Goal: Information Seeking & Learning: Check status

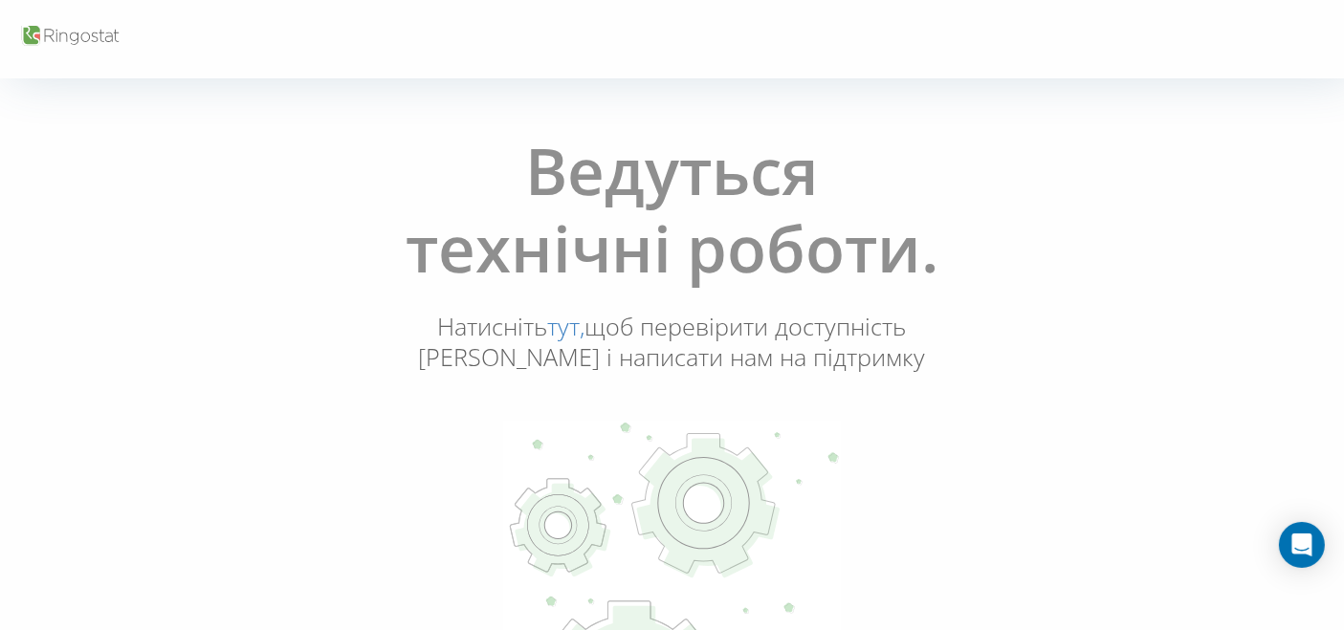
click at [561, 332] on font "тут," at bounding box center [566, 326] width 37 height 33
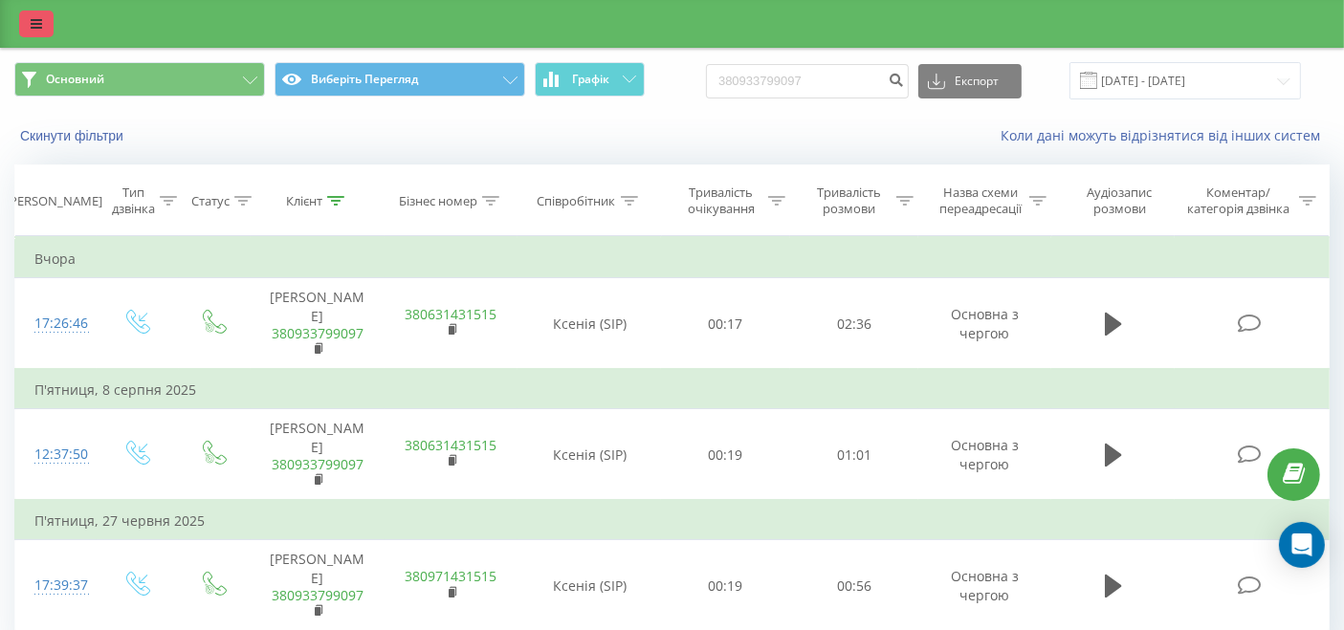
click at [52, 28] on link at bounding box center [36, 24] width 34 height 27
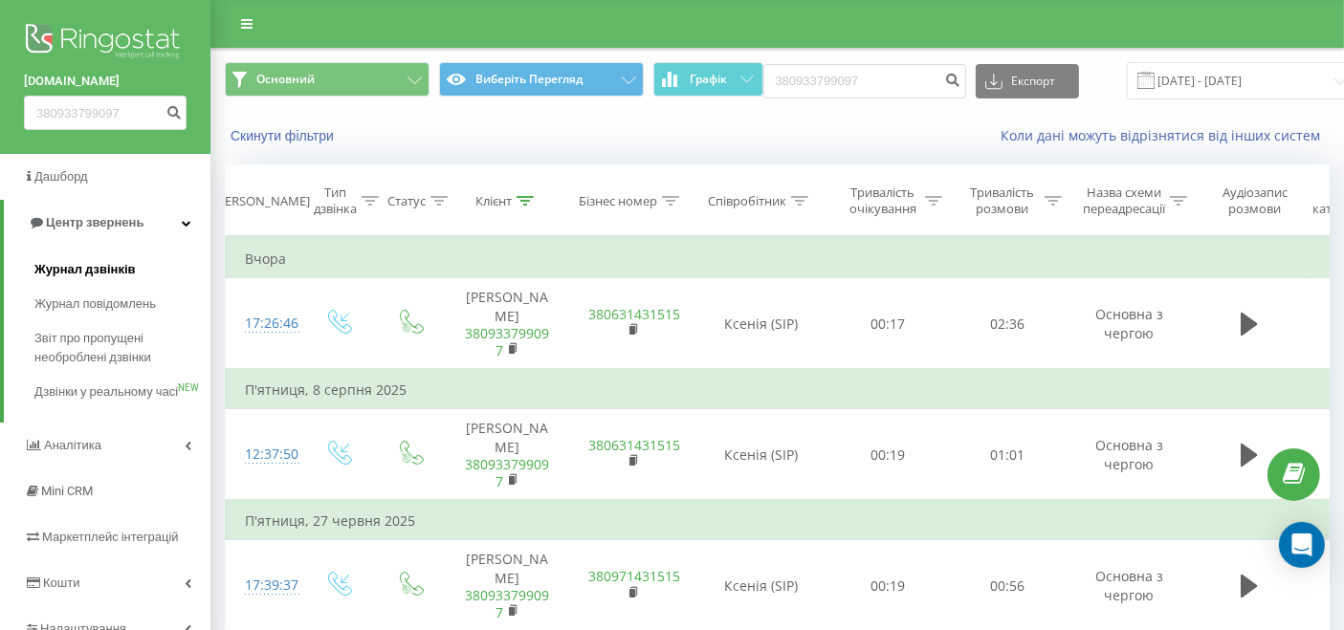
click at [55, 269] on font "Журнал дзвінків" at bounding box center [84, 269] width 101 height 14
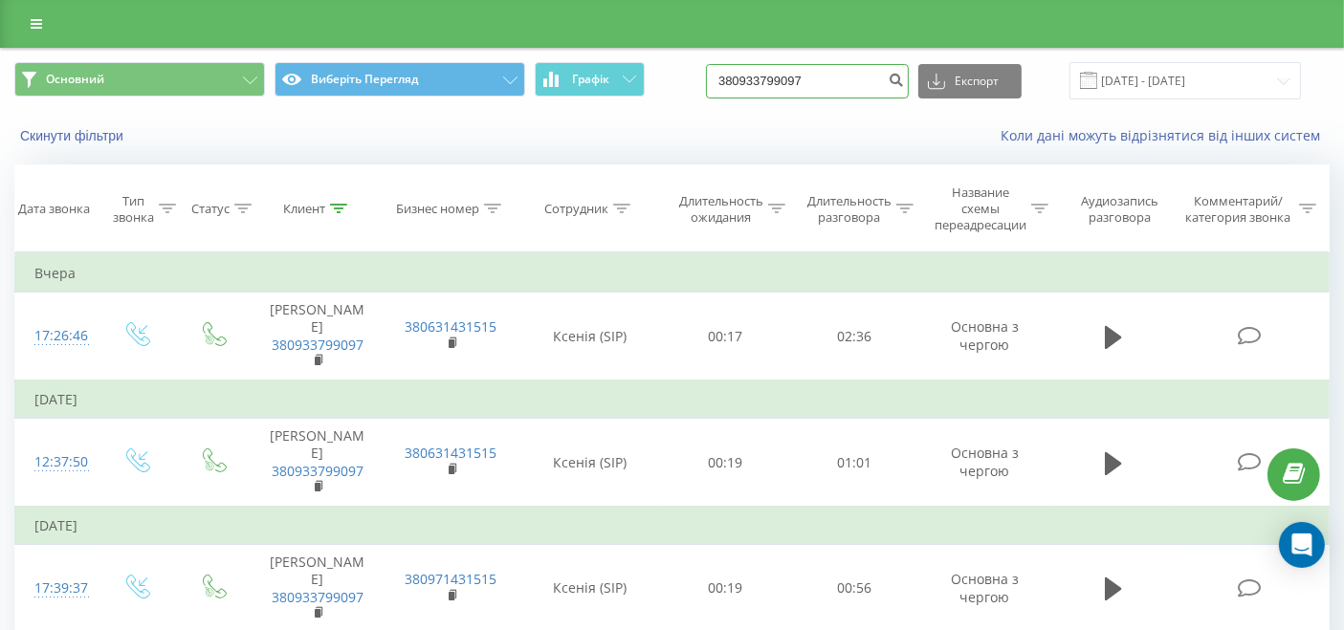
click at [816, 82] on input "380933799097" at bounding box center [807, 81] width 203 height 34
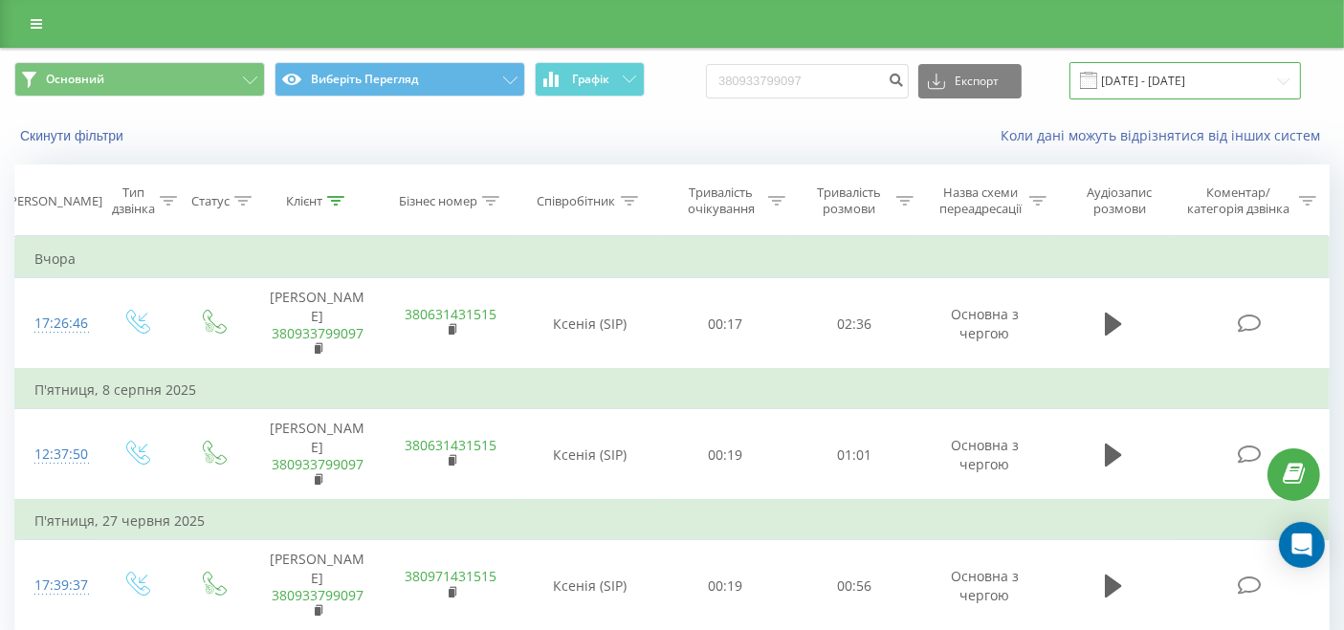
click at [1172, 93] on input "18.06.2025 - 18.09.2025" at bounding box center [1184, 80] width 231 height 37
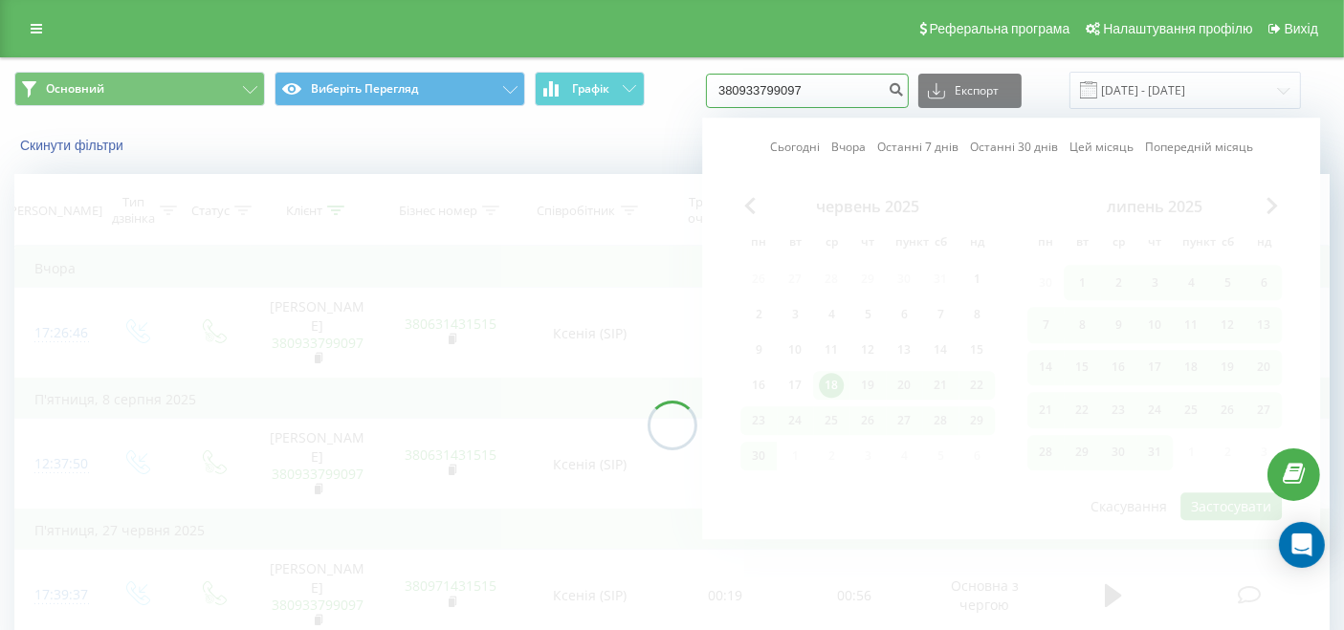
click at [825, 82] on input "380933799097" at bounding box center [807, 91] width 203 height 34
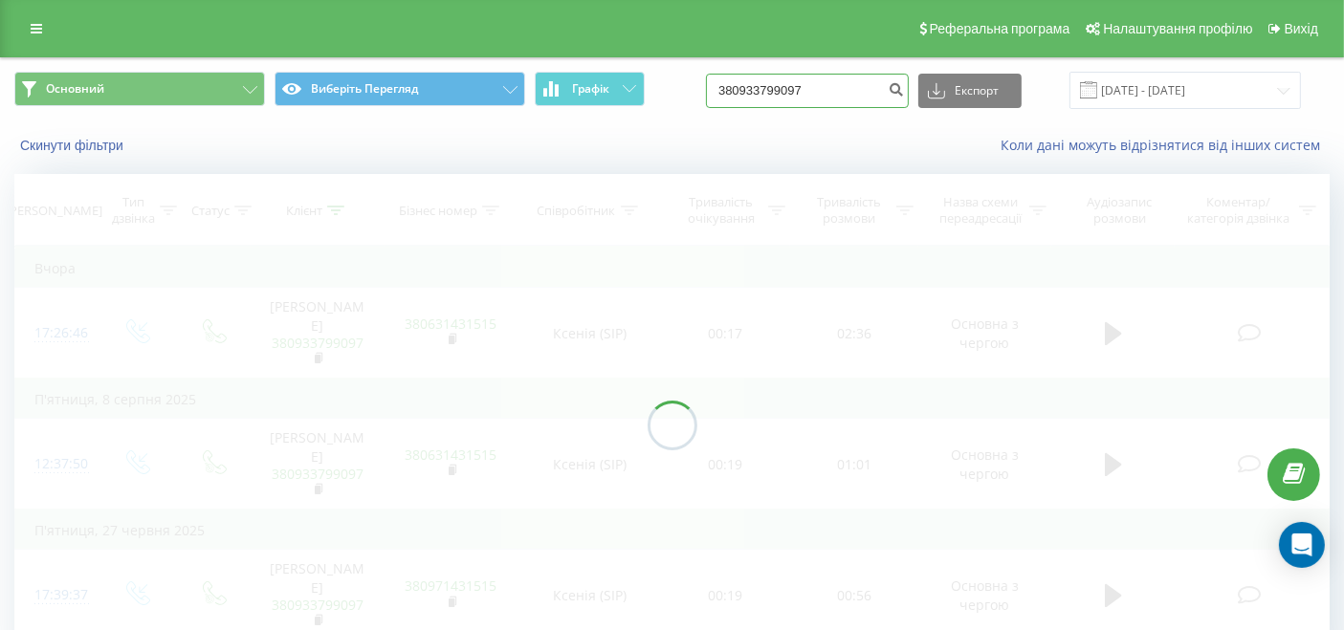
click at [825, 82] on input "380933799097" at bounding box center [807, 91] width 203 height 34
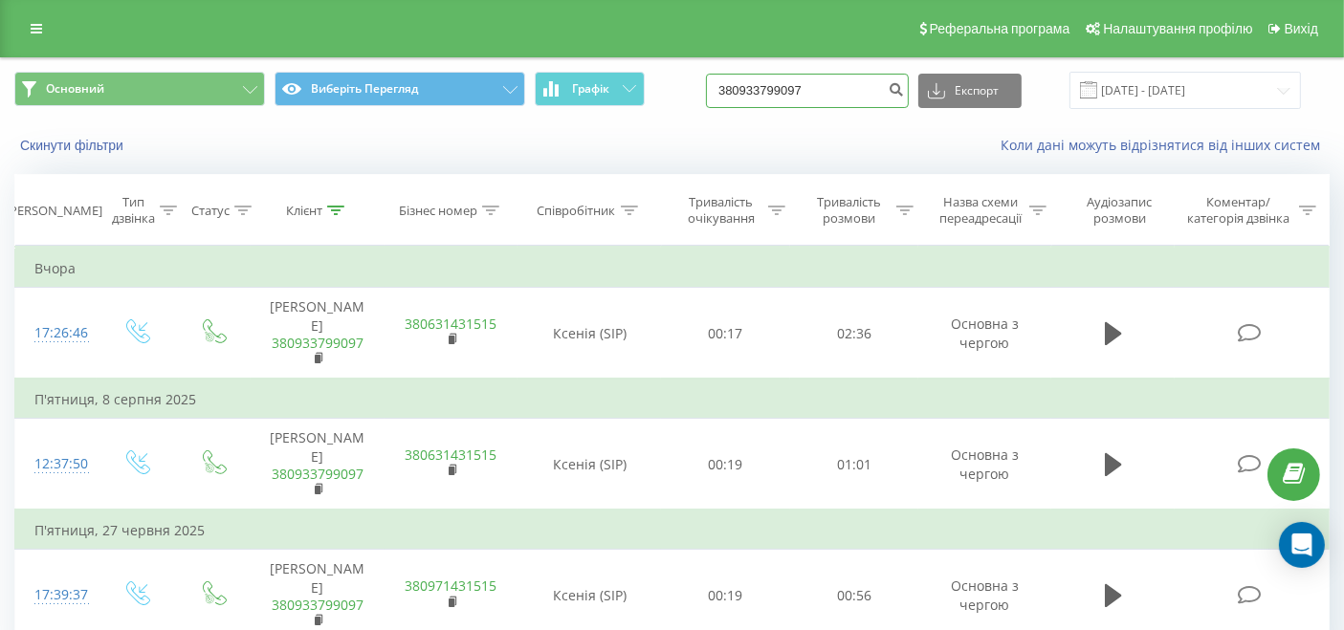
paste input "67979149"
type input "380967979149"
click at [904, 92] on icon "submit" at bounding box center [896, 86] width 16 height 11
click at [1192, 97] on input "18.06.2025 - 18.09.2025" at bounding box center [1184, 90] width 231 height 37
